Goal: Information Seeking & Learning: Find specific fact

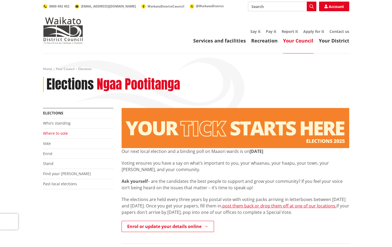
click at [64, 134] on link "Where to vote" at bounding box center [55, 133] width 25 height 5
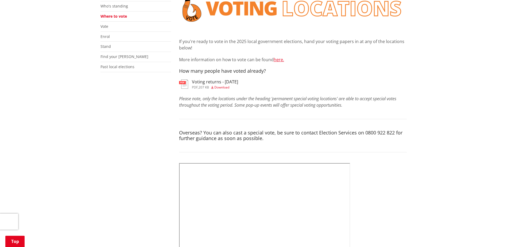
scroll to position [80, 0]
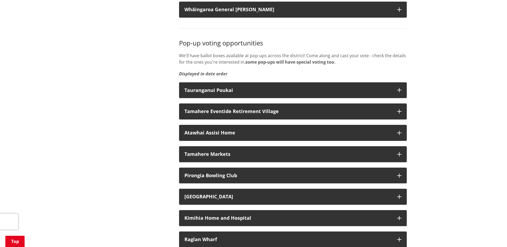
scroll to position [802, 0]
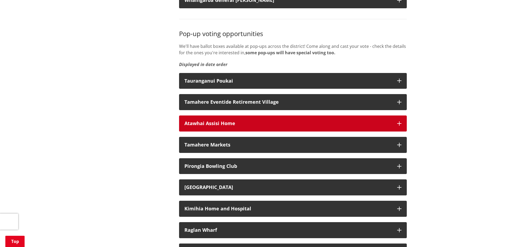
click at [214, 126] on div "Atawhai Assisi Home" at bounding box center [287, 123] width 207 height 5
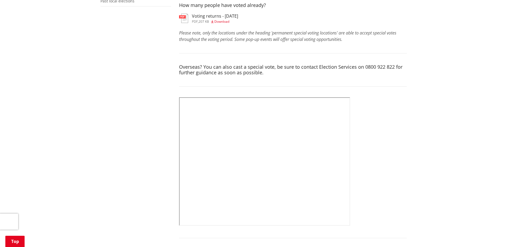
scroll to position [107, 0]
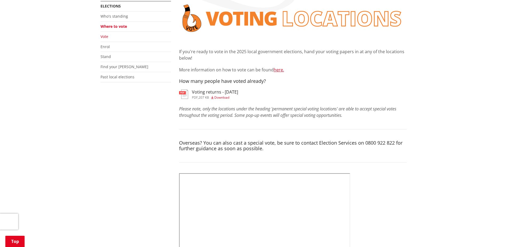
click at [106, 37] on link "Vote" at bounding box center [105, 36] width 8 height 5
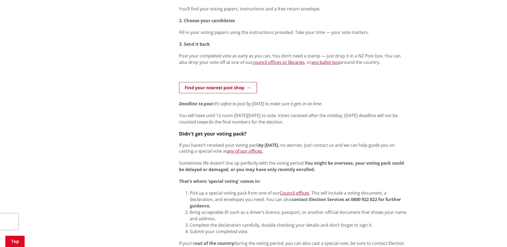
scroll to position [321, 0]
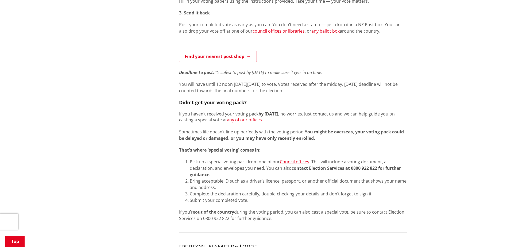
click at [261, 121] on link "any of our offices." at bounding box center [245, 120] width 36 height 6
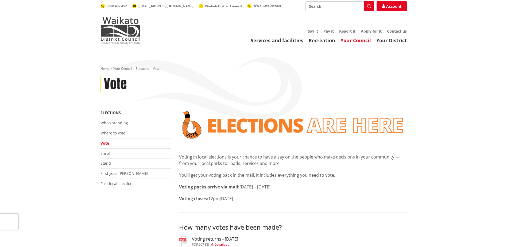
scroll to position [0, 0]
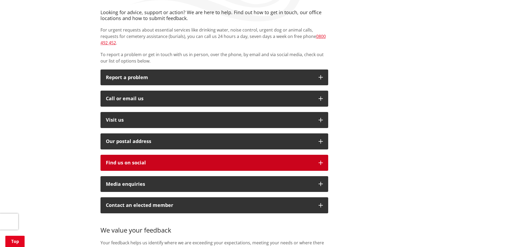
scroll to position [53, 0]
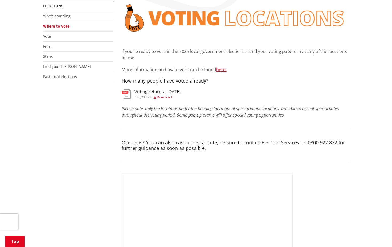
scroll to position [160, 0]
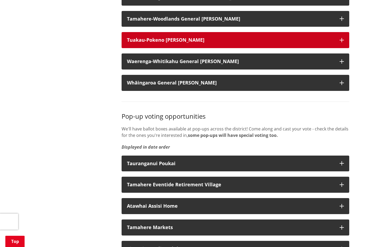
scroll to position [668, 0]
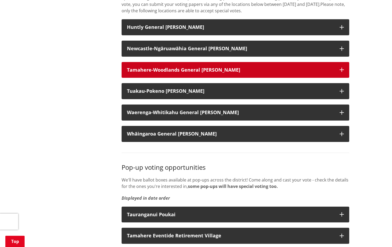
click at [212, 73] on strong "Tamahere-Woodlands General [PERSON_NAME]" at bounding box center [183, 70] width 113 height 6
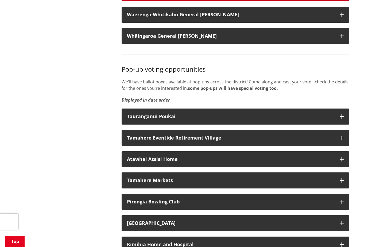
scroll to position [802, 0]
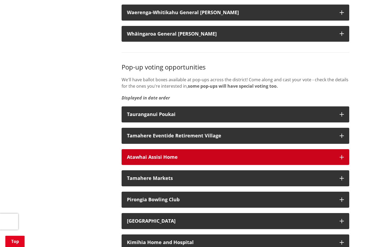
click at [180, 159] on button "Atawhai Assisi Home" at bounding box center [236, 157] width 228 height 16
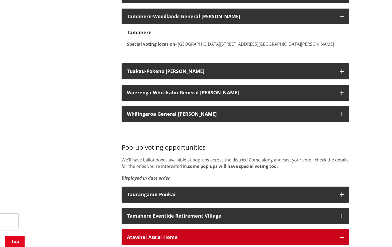
scroll to position [695, 0]
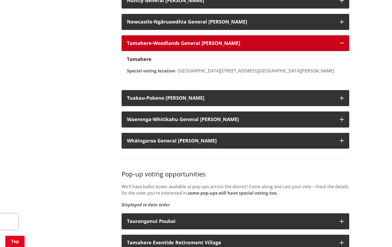
click at [224, 46] on h3 "Tamahere-Woodlands General Ward" at bounding box center [230, 43] width 207 height 5
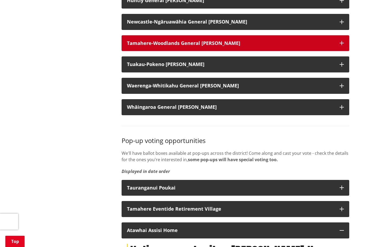
click at [224, 46] on h3 "Tamahere-Woodlands General Ward" at bounding box center [230, 43] width 207 height 5
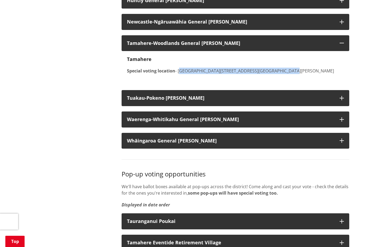
drag, startPoint x: 276, startPoint y: 77, endPoint x: 178, endPoint y: 73, distance: 97.9
click at [178, 73] on div "Tamahere Special voting location - Tamahere Office Block C, Level 1, 65 Devine …" at bounding box center [235, 65] width 217 height 18
drag, startPoint x: 292, startPoint y: 77, endPoint x: 179, endPoint y: 73, distance: 113.7
click at [179, 73] on div "Tamahere Special voting location - Tamahere Office Block C, Level 1, 65 Devine …" at bounding box center [235, 65] width 217 height 18
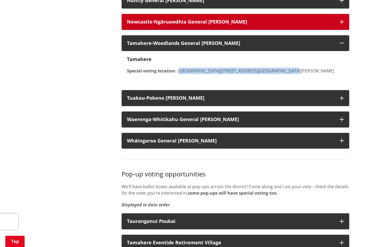
copy p "Tamahere Office Block C, Level 1, 65 Devine Road"
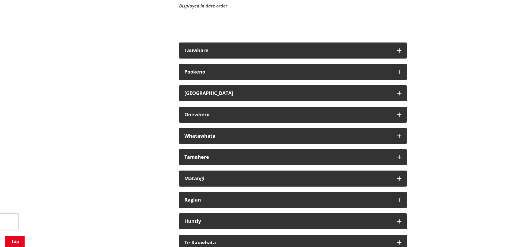
scroll to position [3074, 0]
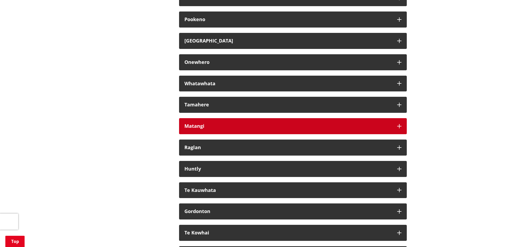
click at [203, 129] on div "Matangi" at bounding box center [287, 126] width 207 height 5
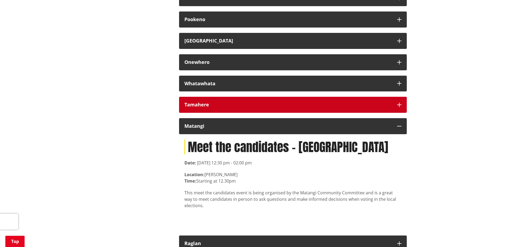
click at [210, 107] on div "Tamahere" at bounding box center [287, 104] width 207 height 5
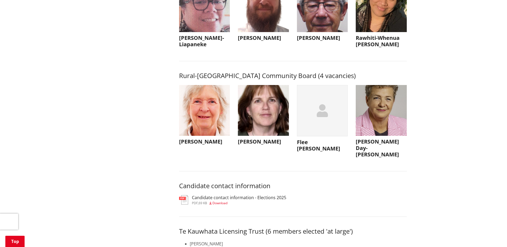
scroll to position [2433, 0]
